Goal: Information Seeking & Learning: Learn about a topic

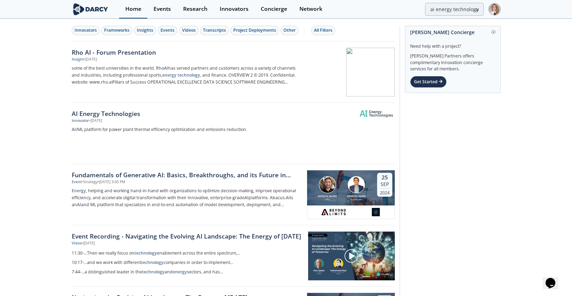
click at [132, 16] on link "Home" at bounding box center [133, 9] width 28 height 18
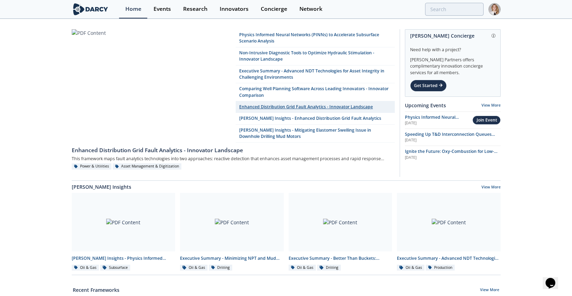
click at [301, 104] on link "Enhanced Distribution Grid Fault Analytics - Innovator Landscape" at bounding box center [315, 106] width 159 height 11
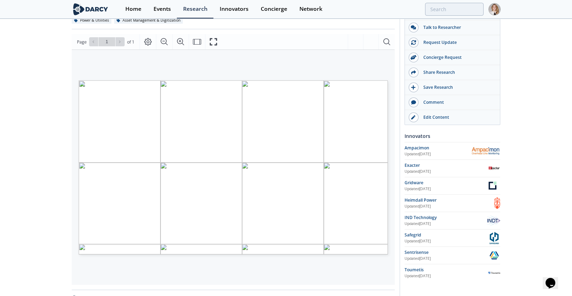
scroll to position [116, 0]
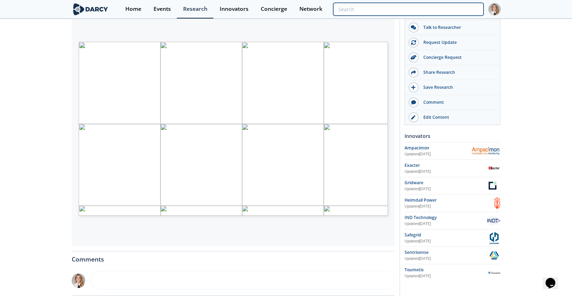
click at [451, 7] on input "search" at bounding box center [408, 9] width 150 height 13
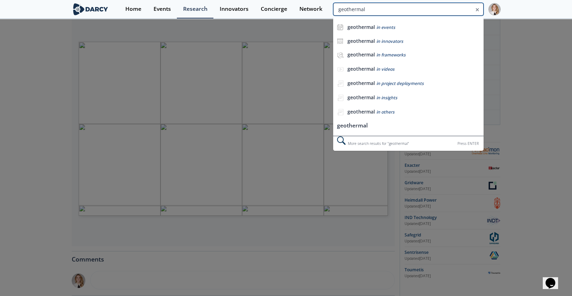
type input "geothermal"
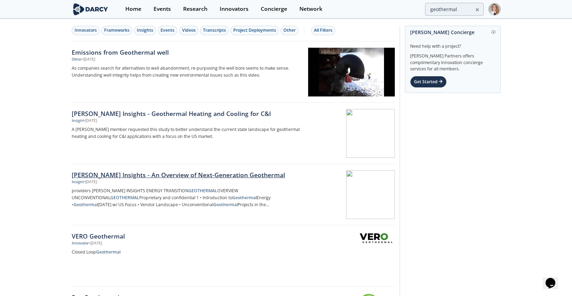
click at [198, 176] on div "[PERSON_NAME] Insights - An Overview of Next-Generation Geothermal" at bounding box center [187, 174] width 231 height 9
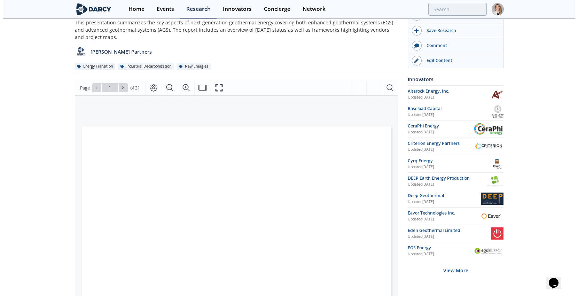
scroll to position [77, 0]
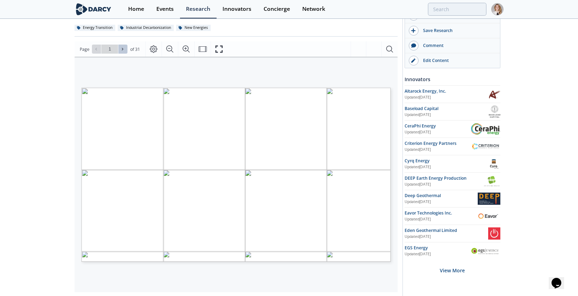
click at [122, 50] on icon at bounding box center [122, 49] width 4 height 4
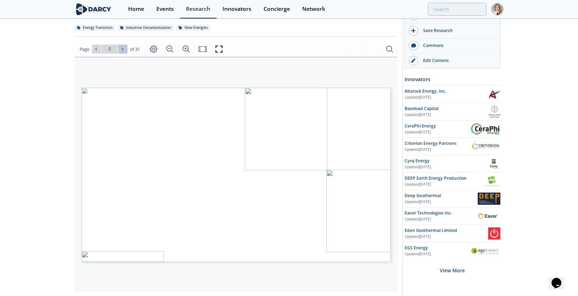
type input "6"
click at [122, 50] on icon at bounding box center [122, 49] width 4 height 4
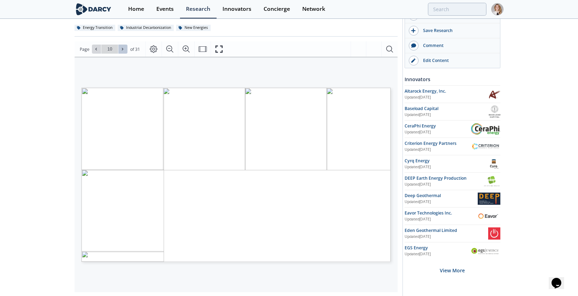
click at [122, 50] on icon at bounding box center [122, 49] width 4 height 4
type input "11"
click at [122, 50] on icon at bounding box center [122, 49] width 4 height 4
type input "12"
click at [122, 50] on icon at bounding box center [122, 49] width 4 height 4
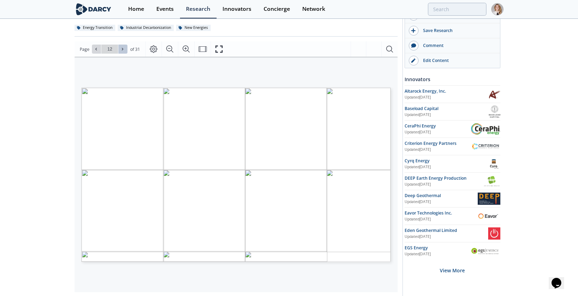
type input "13"
click at [122, 50] on icon at bounding box center [122, 49] width 4 height 4
type input "14"
click at [122, 50] on icon at bounding box center [122, 49] width 4 height 4
type input "15"
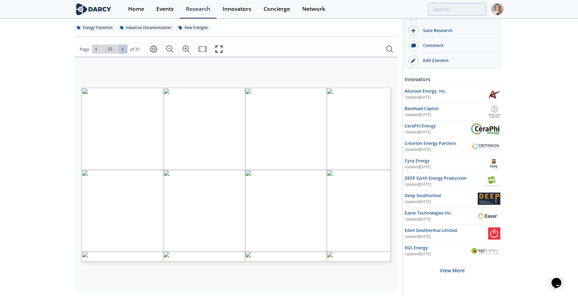
click at [122, 50] on icon at bounding box center [122, 49] width 4 height 4
type input "16"
click at [221, 48] on icon "Fullscreen" at bounding box center [219, 49] width 8 height 8
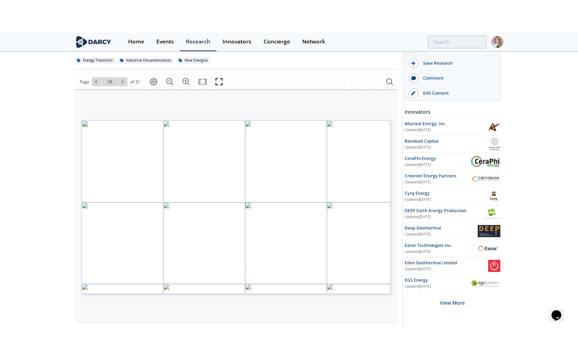
scroll to position [0, 0]
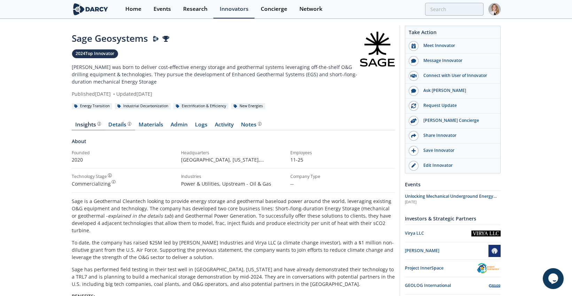
click at [112, 124] on div "Details Product overview, business model, technology and applications as added …" at bounding box center [119, 125] width 23 height 6
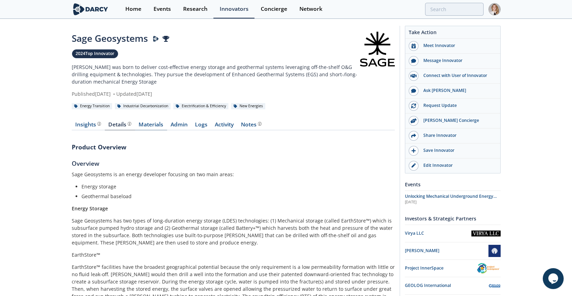
click at [149, 128] on link "Materials" at bounding box center [151, 126] width 32 height 8
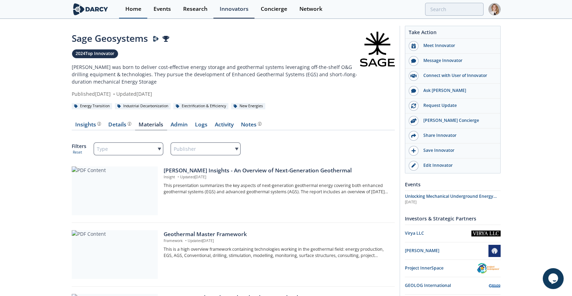
click at [132, 10] on div "Home" at bounding box center [133, 9] width 16 height 6
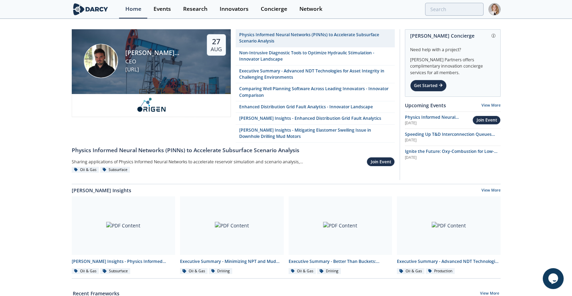
click at [490, 9] on img at bounding box center [495, 9] width 12 height 12
